Goal: Task Accomplishment & Management: Manage account settings

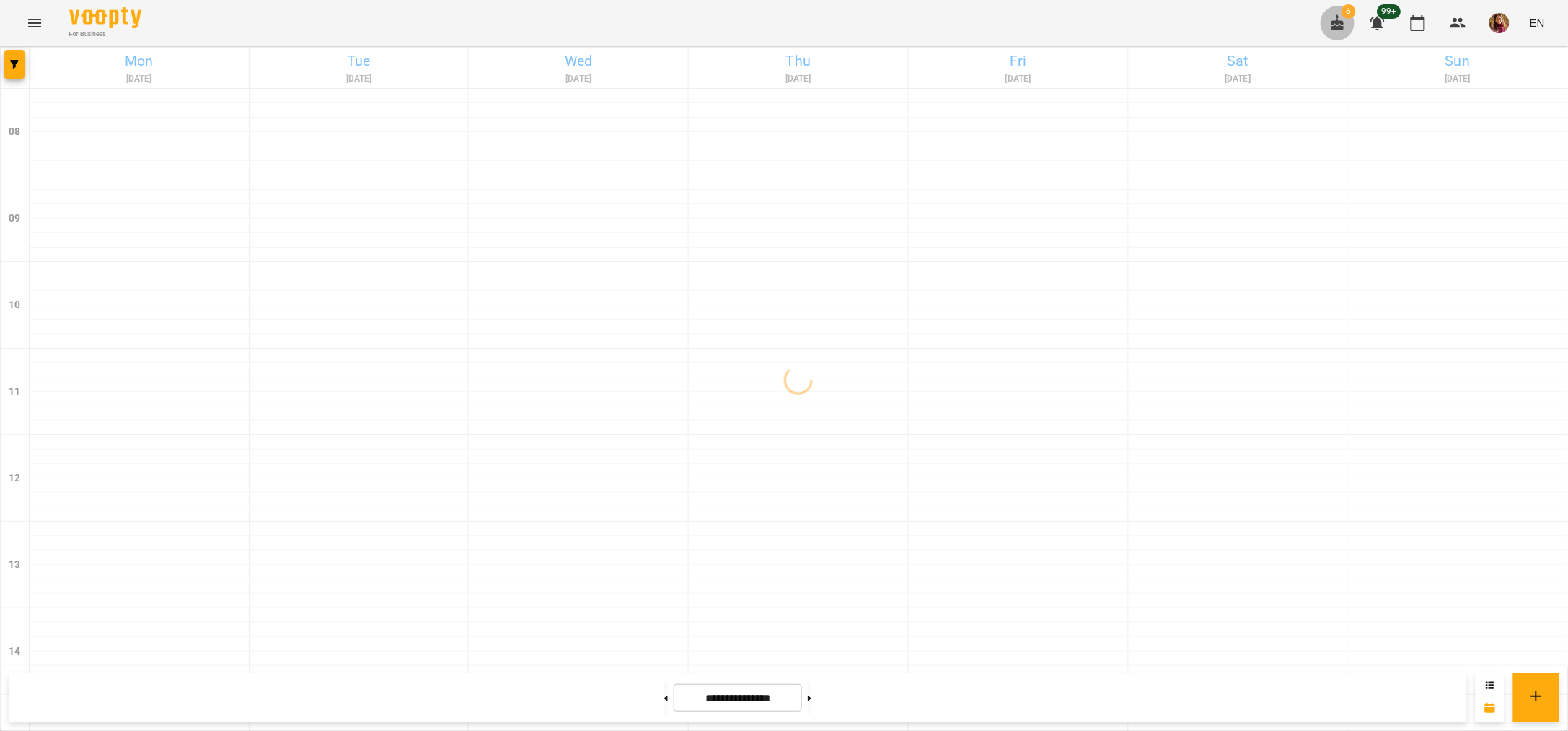
click at [1333, 29] on icon "button" at bounding box center [1338, 22] width 13 height 16
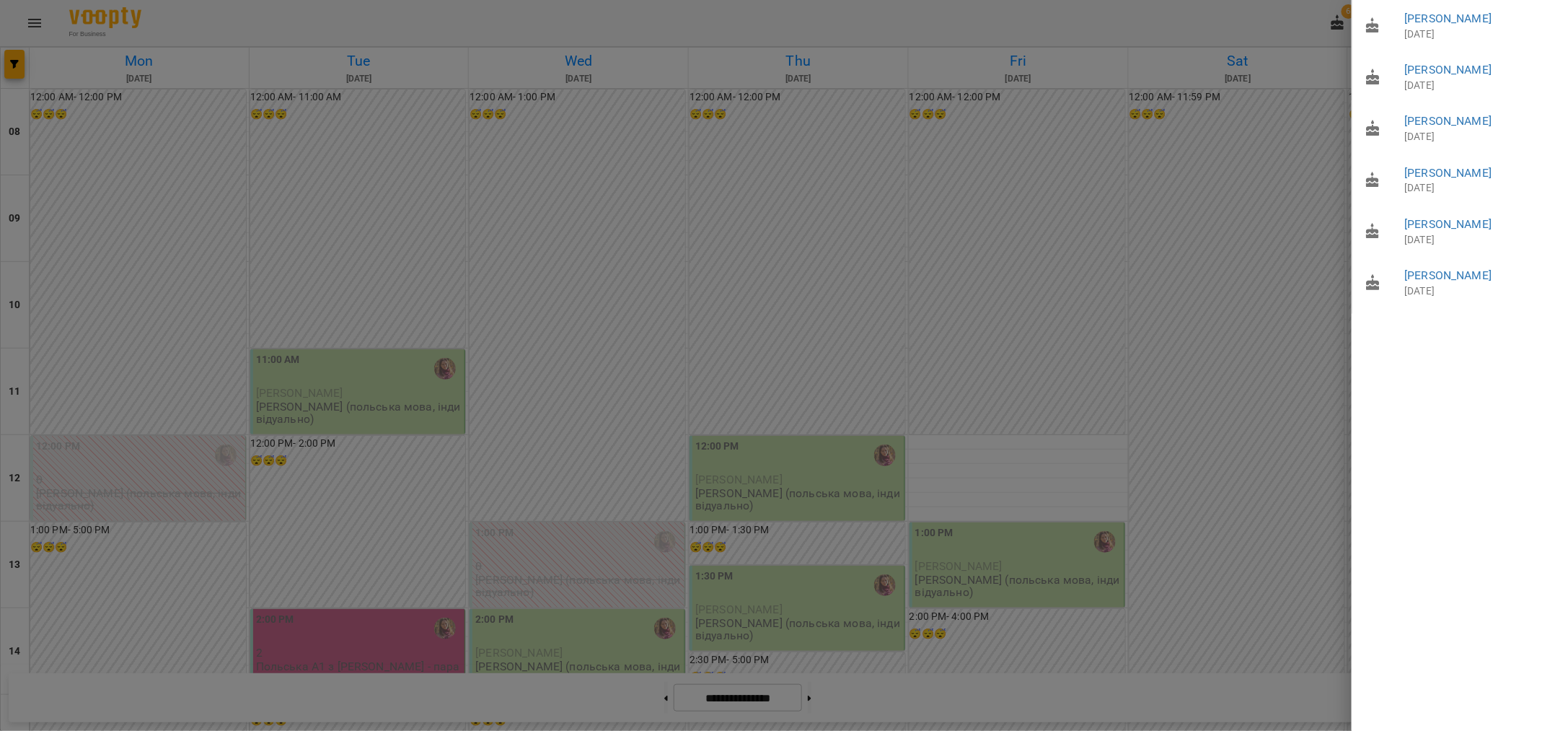
click at [1264, 25] on div at bounding box center [784, 365] width 1568 height 731
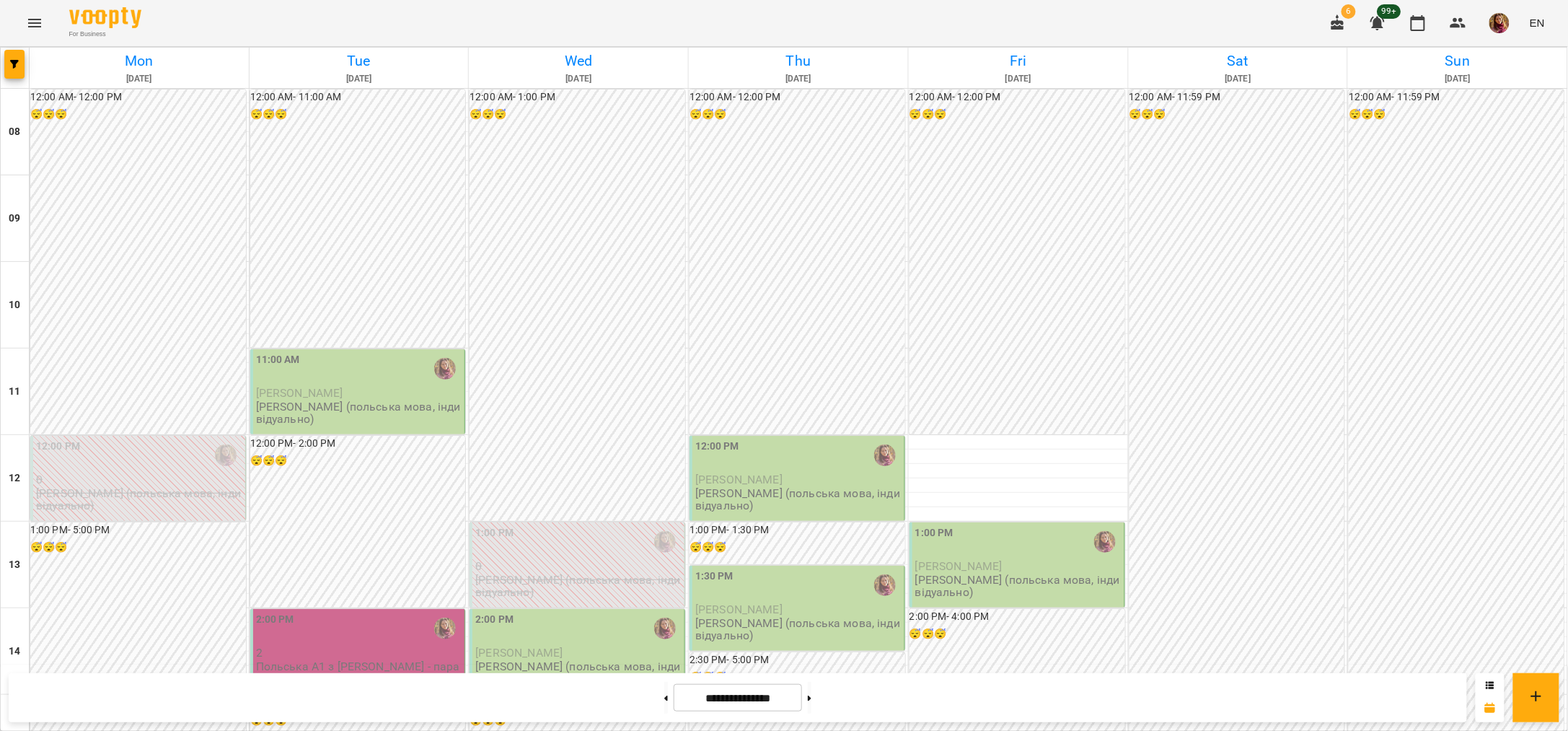
scroll to position [89, 0]
click at [34, 21] on icon "Menu" at bounding box center [34, 22] width 17 height 17
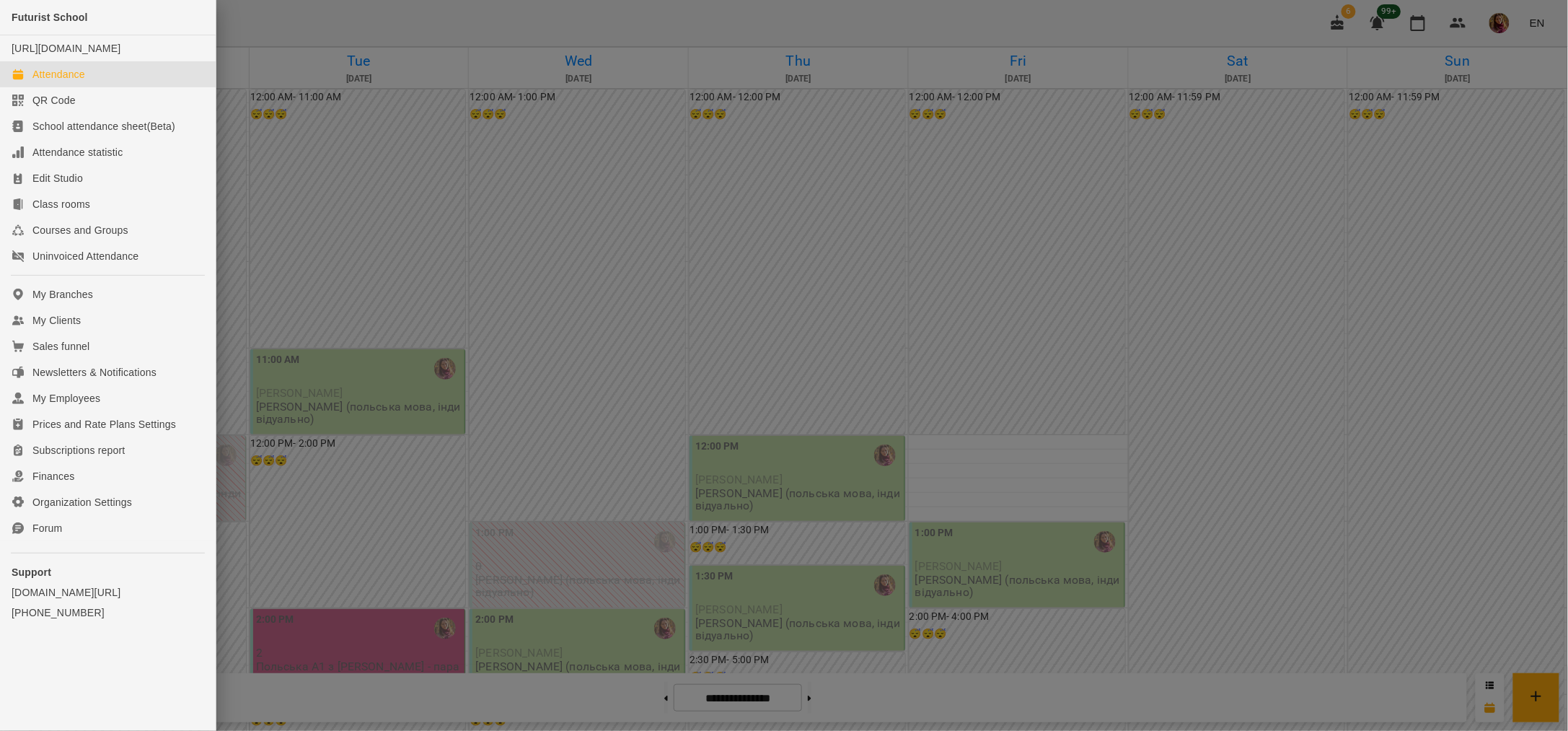
click at [239, 10] on div at bounding box center [784, 365] width 1568 height 731
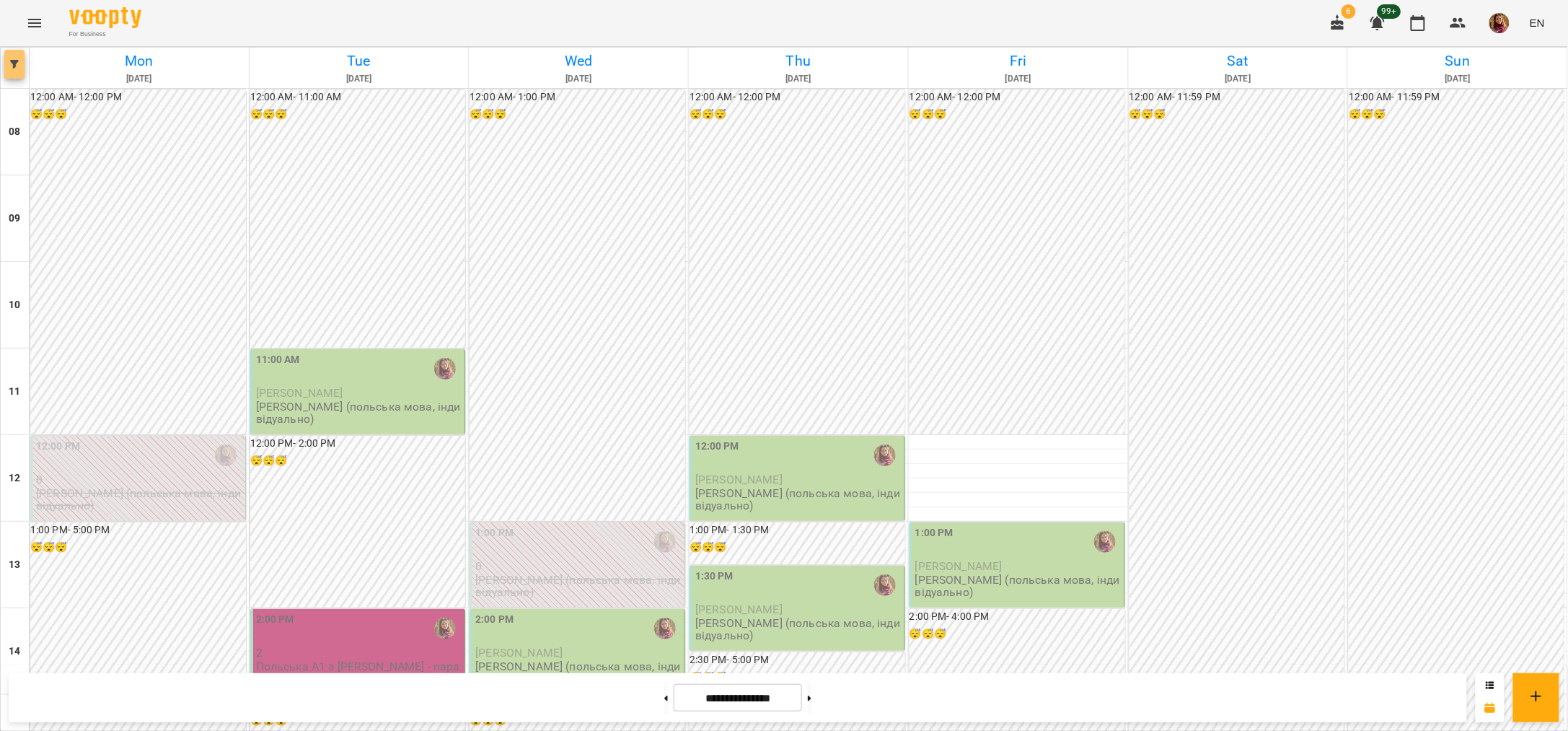
click at [13, 61] on icon "button" at bounding box center [14, 64] width 9 height 9
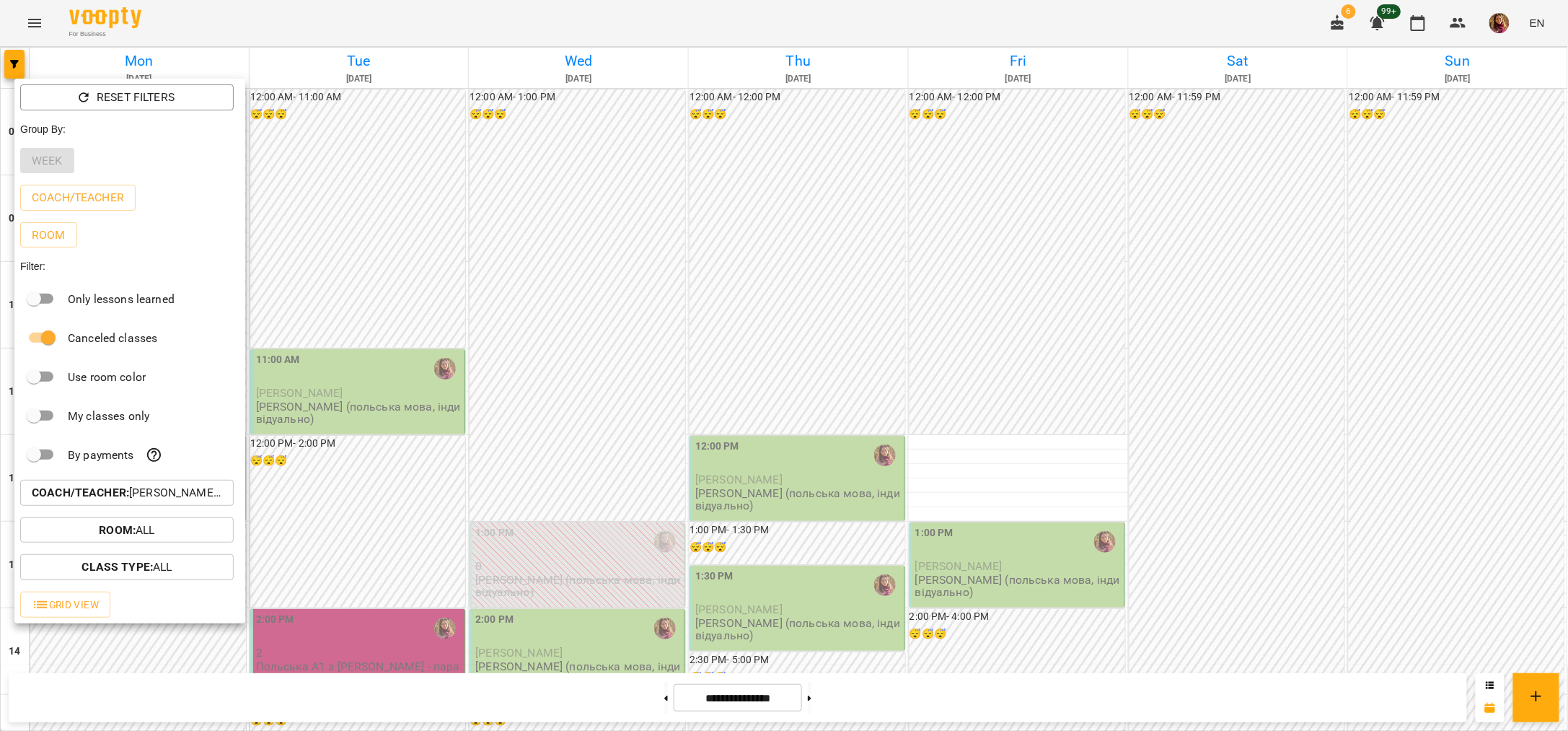
click at [201, 502] on p "Coach/Teacher : [PERSON_NAME] (п)" at bounding box center [127, 493] width 190 height 17
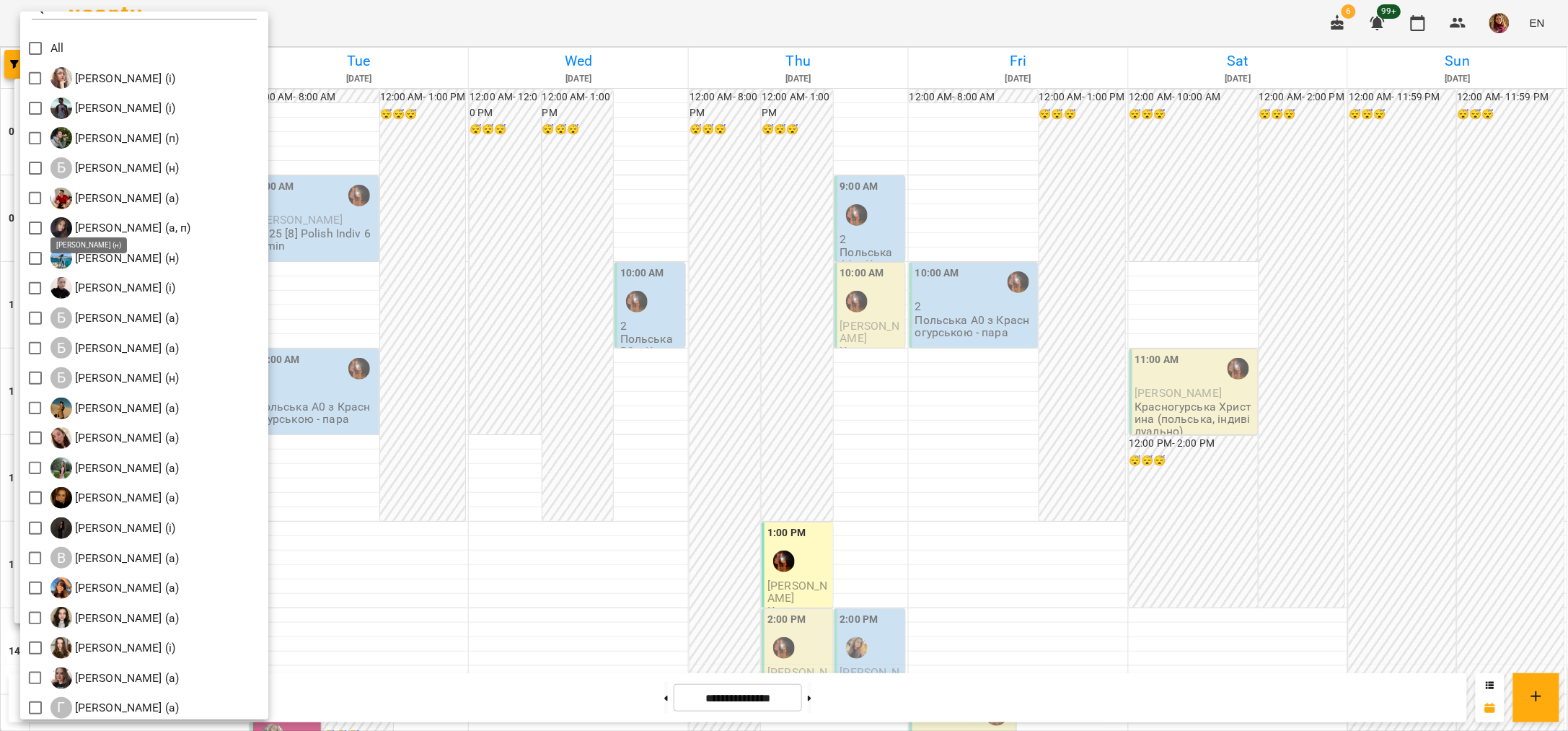
scroll to position [0, 0]
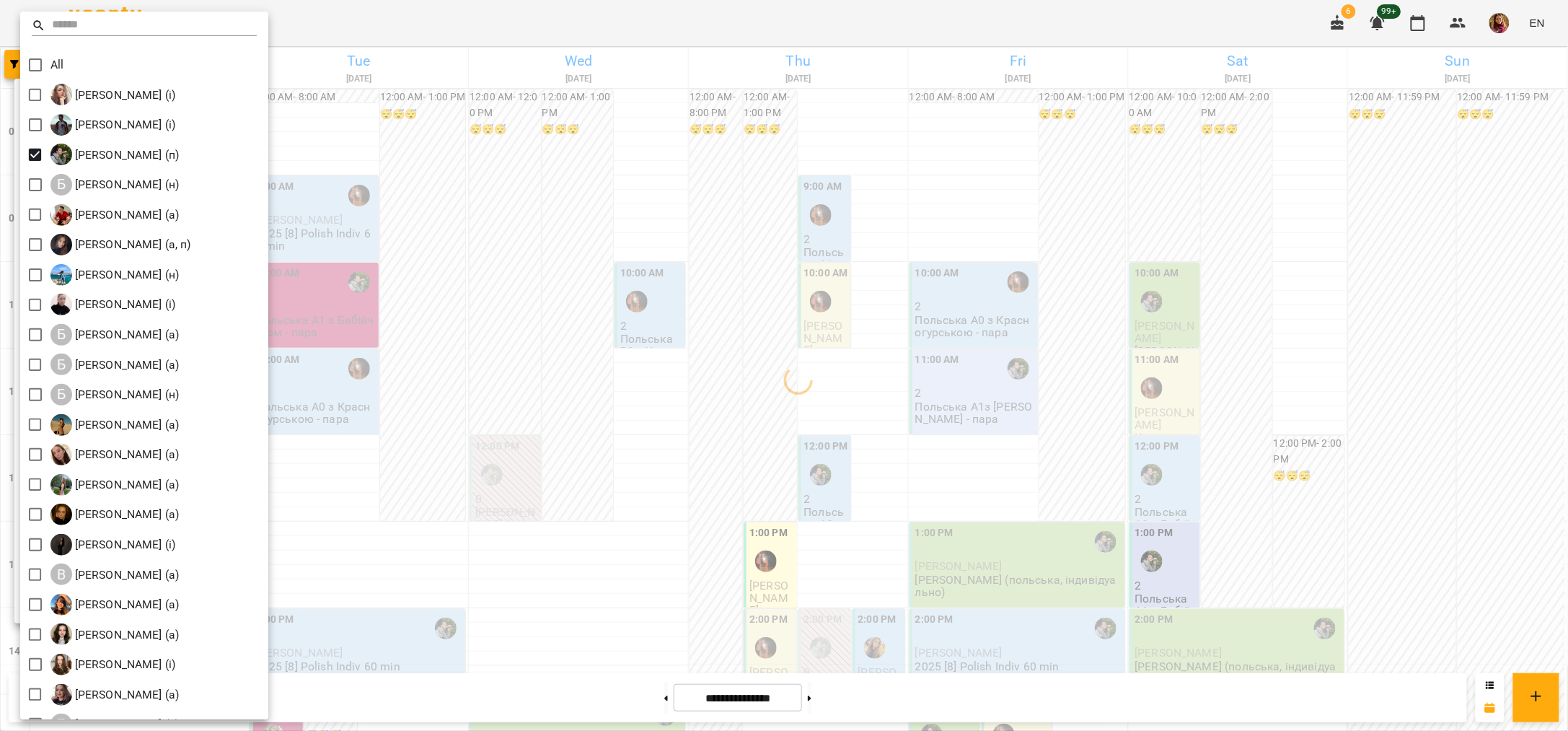
click at [707, 12] on div at bounding box center [784, 365] width 1568 height 731
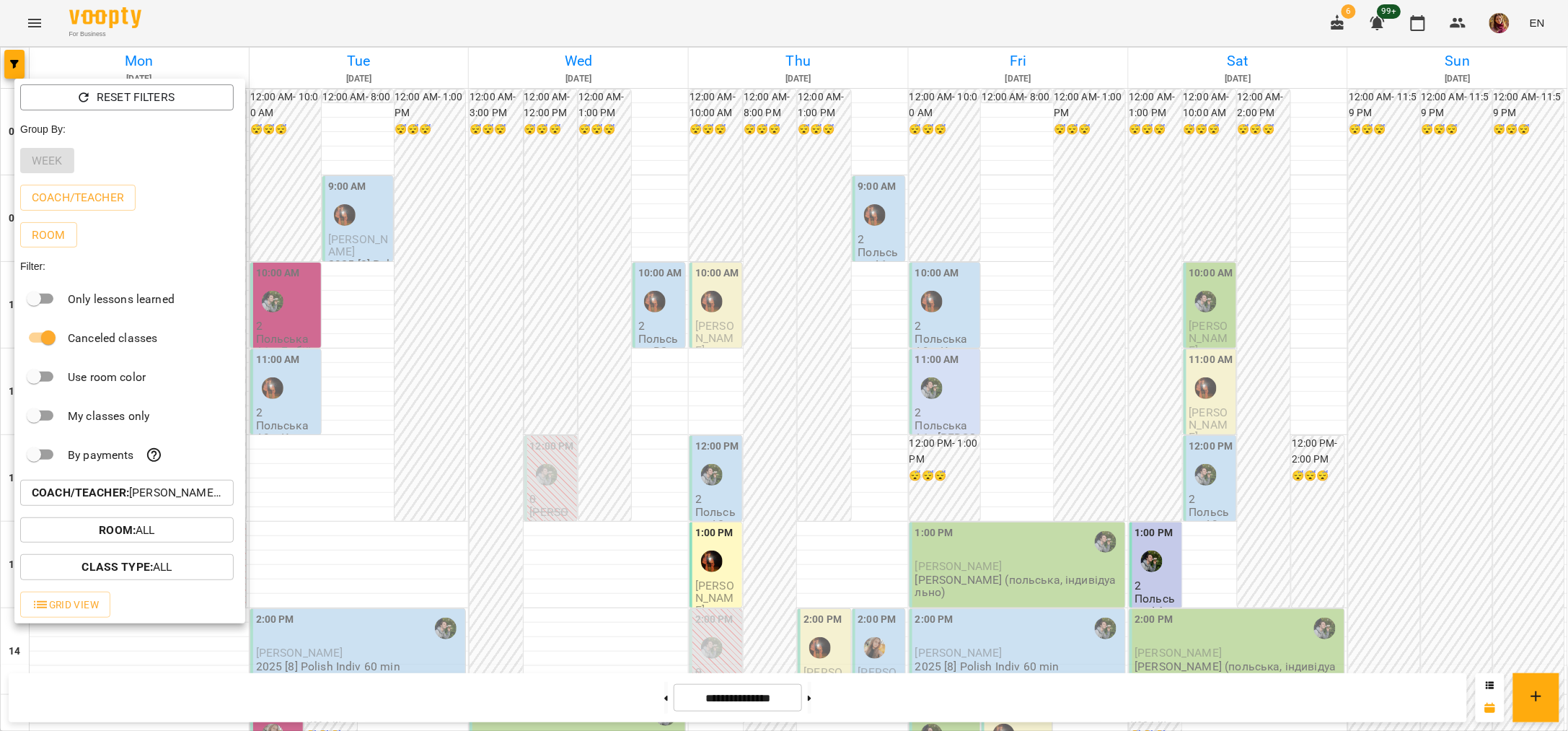
click at [461, 13] on div at bounding box center [784, 365] width 1568 height 731
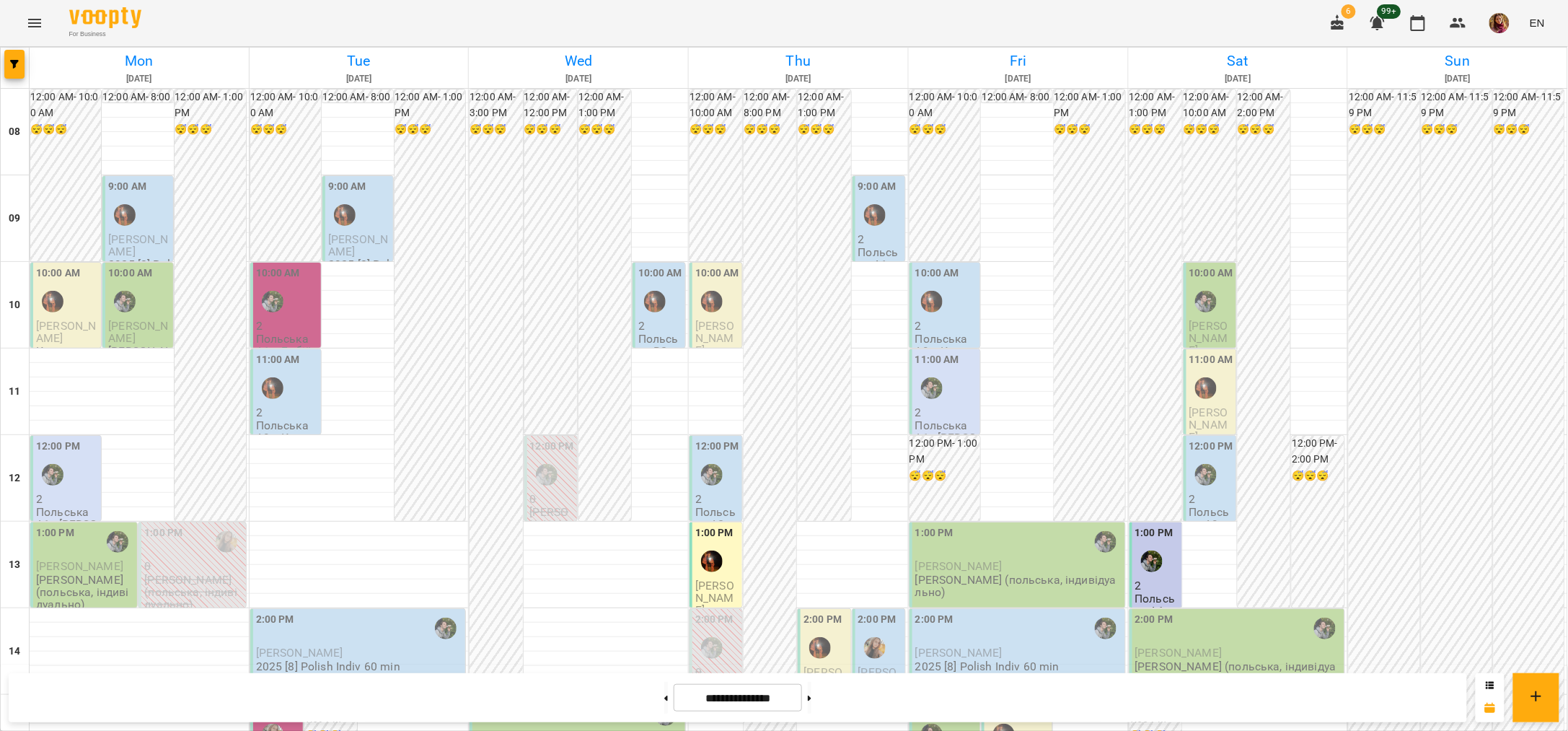
click at [1055, 37] on div "For Business 6 99+ EN" at bounding box center [784, 23] width 1568 height 46
click at [812, 700] on icon at bounding box center [809, 698] width 4 height 5
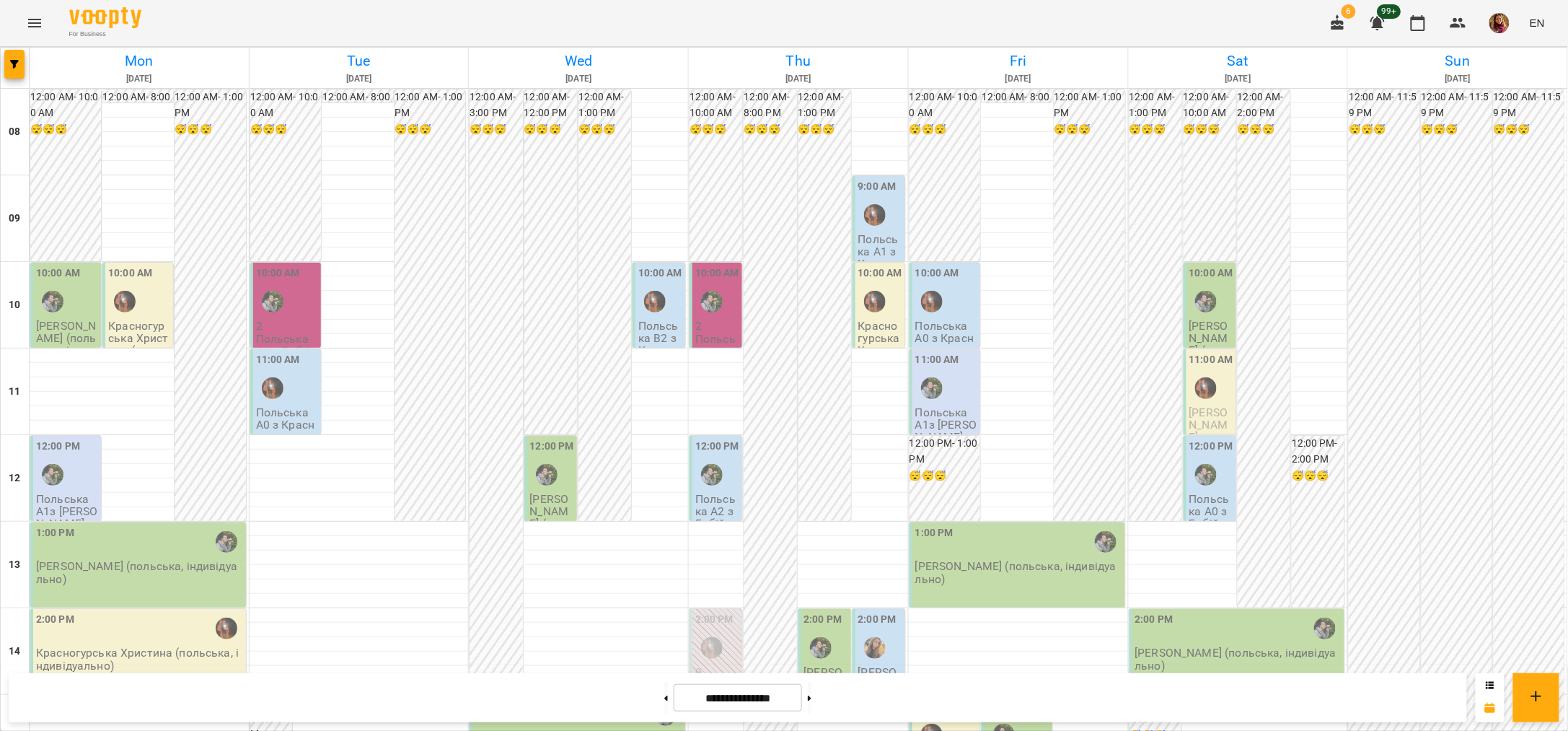
scroll to position [451, 0]
drag, startPoint x: 1453, startPoint y: 718, endPoint x: 1134, endPoint y: 685, distance: 320.7
click at [1134, 685] on div "**********" at bounding box center [738, 697] width 1459 height 49
click at [19, 62] on span "button" at bounding box center [14, 64] width 20 height 9
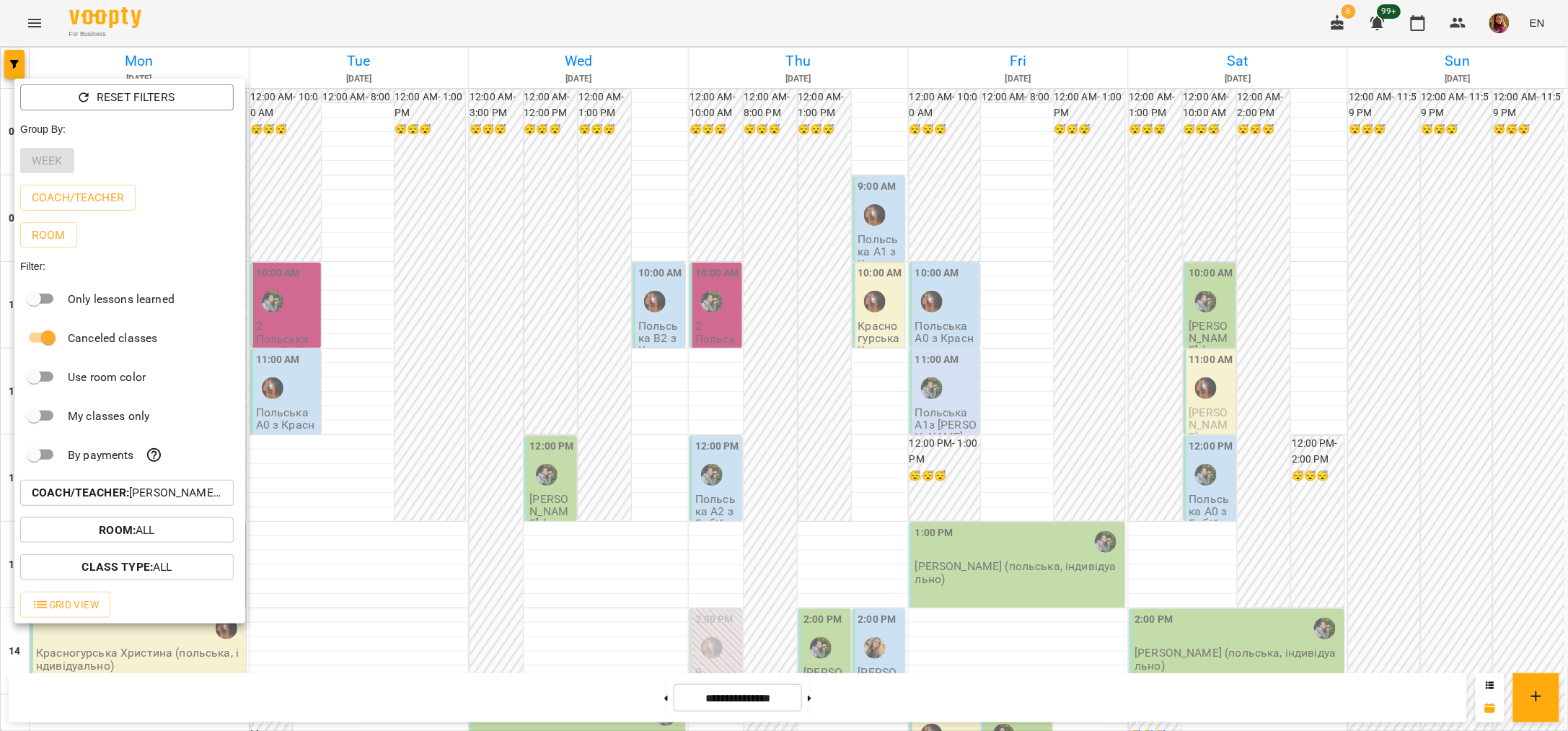
click at [205, 497] on p "Coach/Teacher : [PERSON_NAME] (п),Красногурська [PERSON_NAME] (п),[PERSON_NAME]…" at bounding box center [127, 493] width 190 height 17
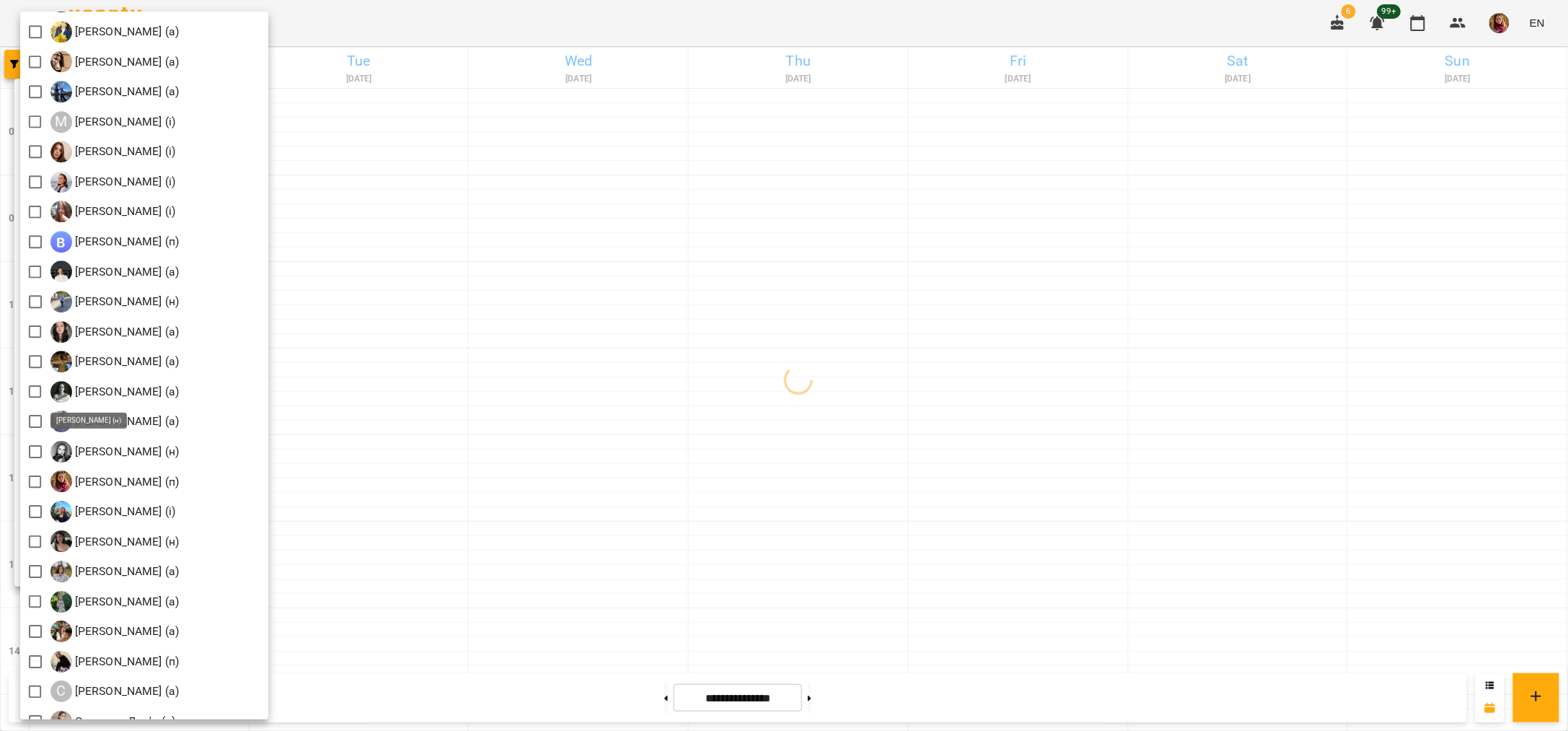
scroll to position [1940, 0]
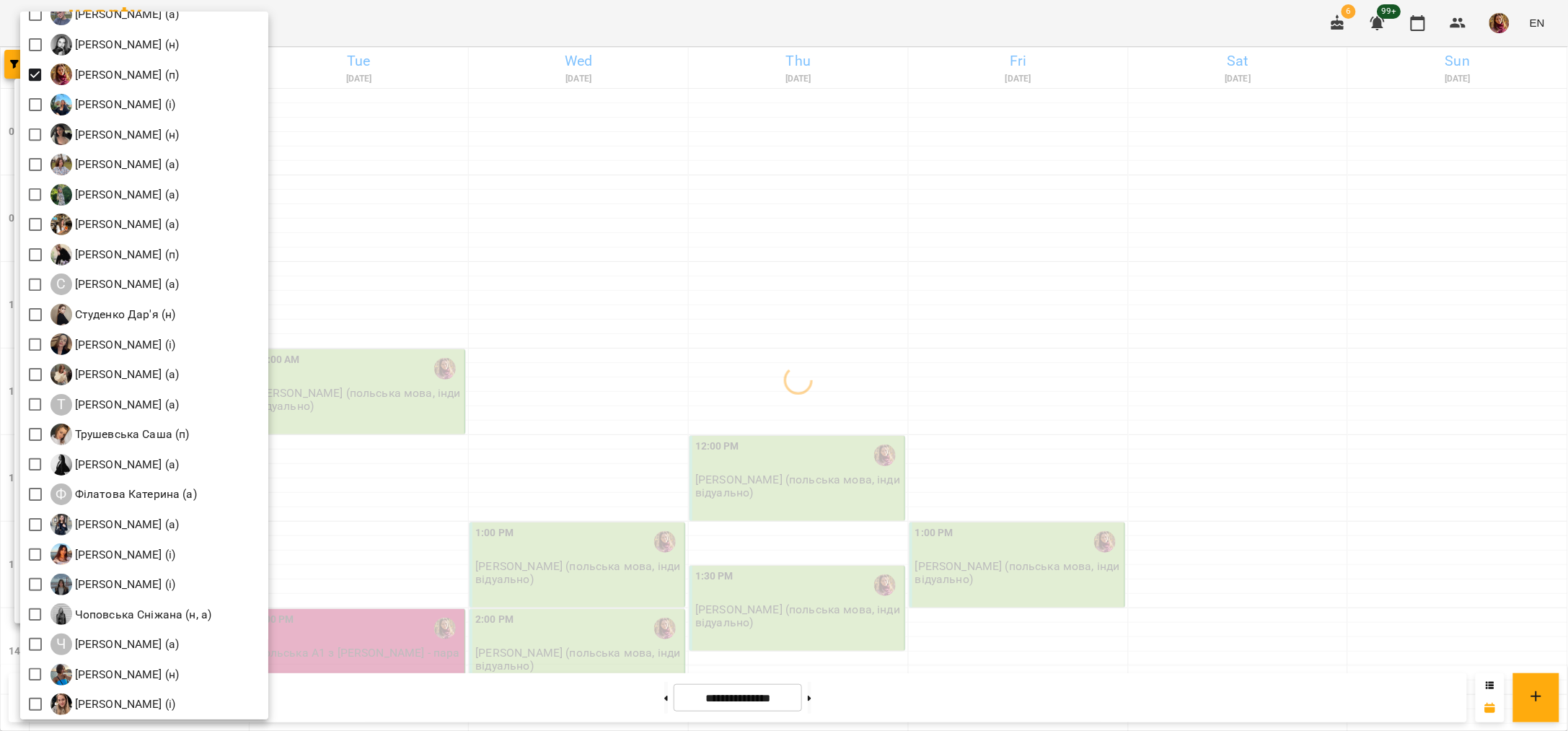
click at [419, 17] on div at bounding box center [784, 365] width 1568 height 731
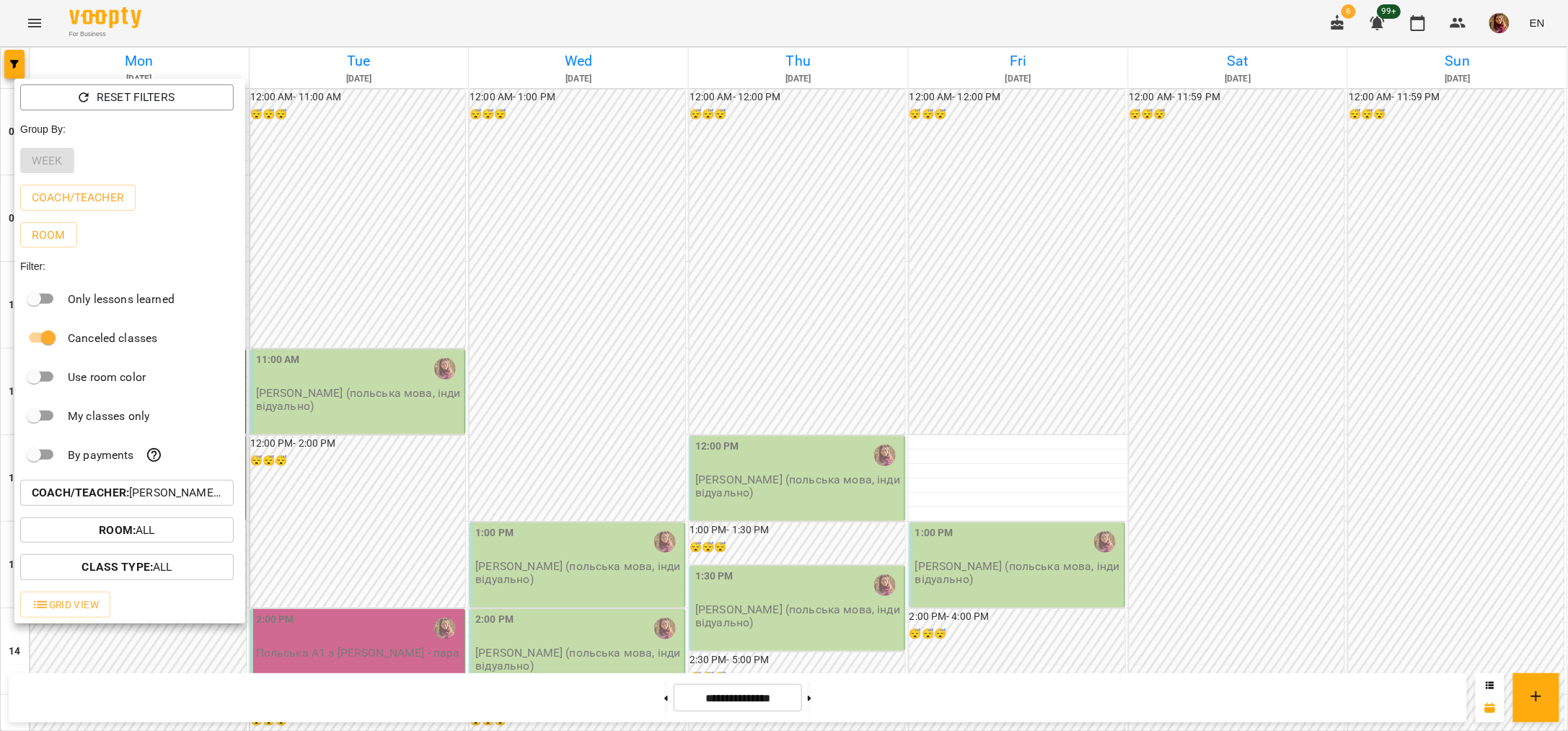
click at [648, 704] on div at bounding box center [784, 365] width 1568 height 731
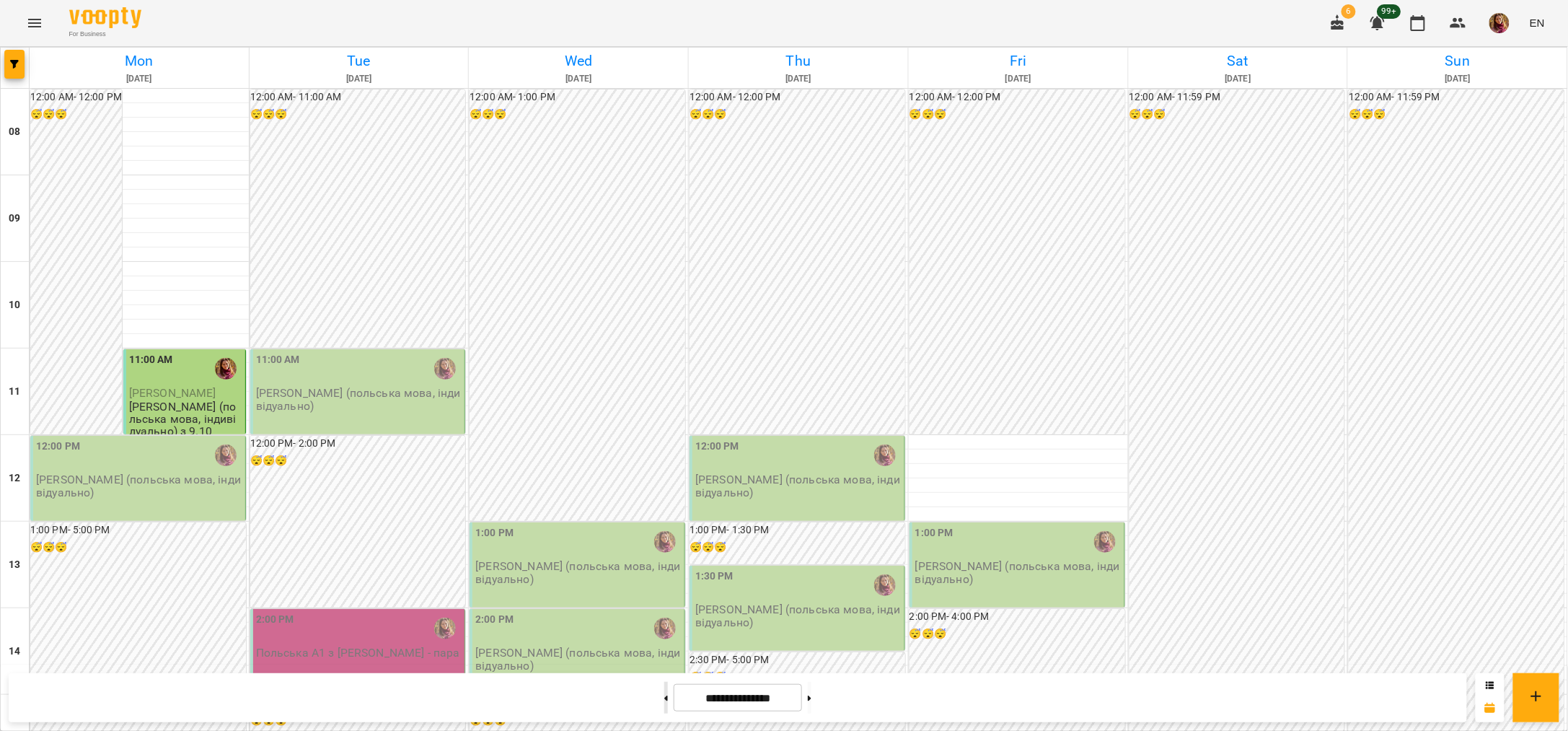
click at [664, 705] on button at bounding box center [666, 697] width 4 height 31
type input "**********"
